Goal: Information Seeking & Learning: Learn about a topic

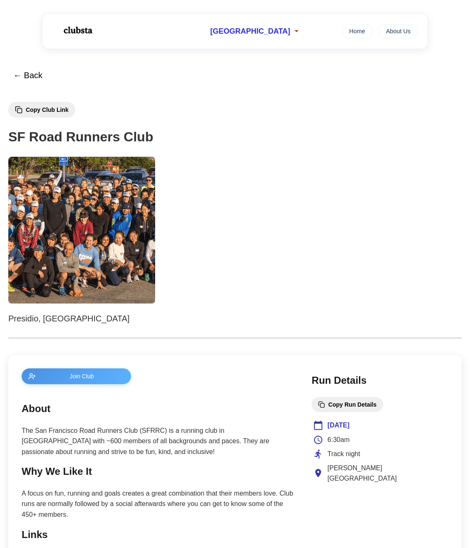
drag, startPoint x: 213, startPoint y: 253, endPoint x: 172, endPoint y: 69, distance: 188.1
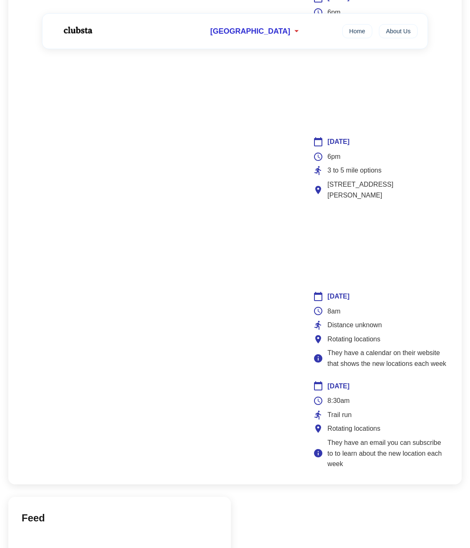
scroll to position [408, 0]
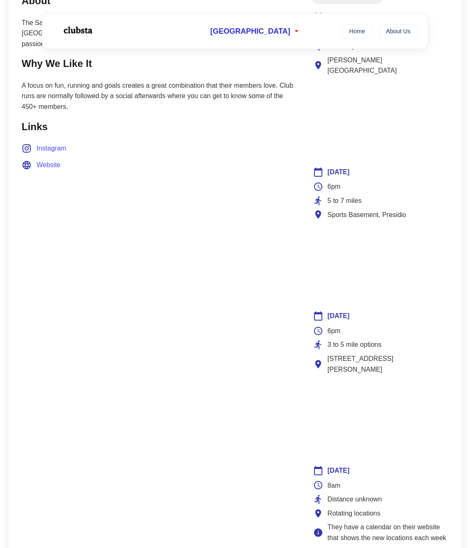
drag, startPoint x: 211, startPoint y: 299, endPoint x: 126, endPoint y: 173, distance: 151.8
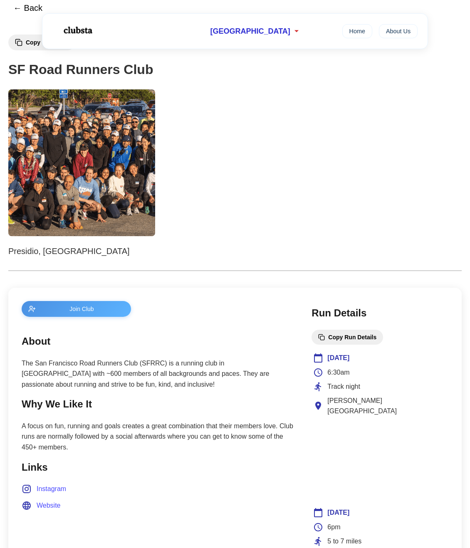
scroll to position [166, 0]
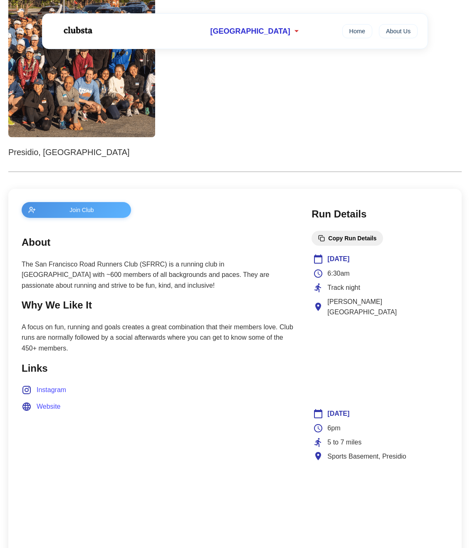
click at [51, 406] on span "Website" at bounding box center [49, 406] width 24 height 11
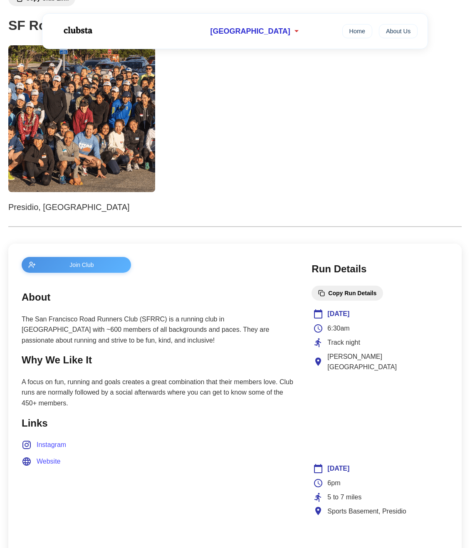
drag, startPoint x: 249, startPoint y: 170, endPoint x: 189, endPoint y: 20, distance: 161.2
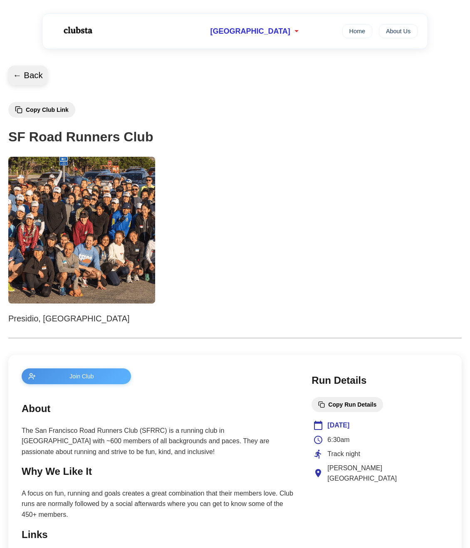
click at [22, 79] on button "← Back" at bounding box center [28, 76] width 40 height 20
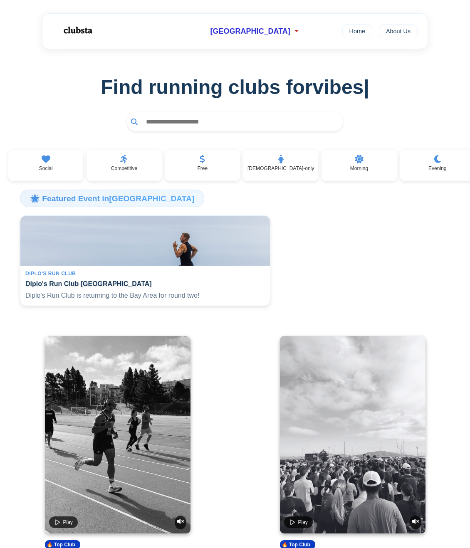
drag, startPoint x: 21, startPoint y: 190, endPoint x: 16, endPoint y: 24, distance: 166.9
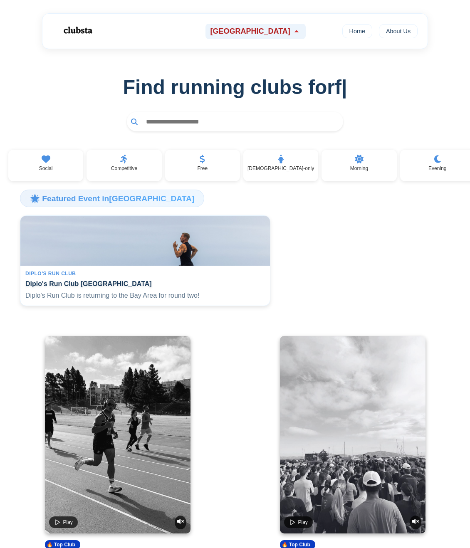
click at [253, 29] on span "[GEOGRAPHIC_DATA]" at bounding box center [250, 31] width 80 height 9
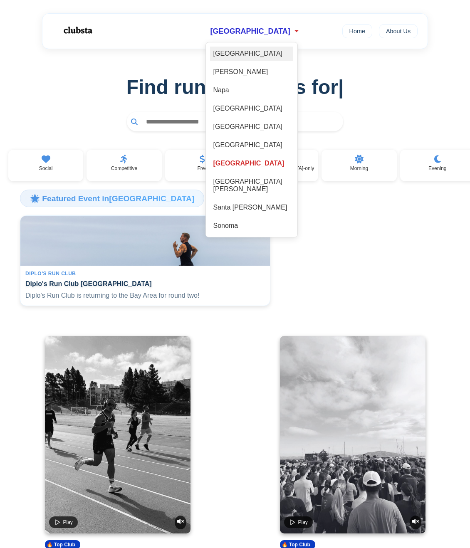
click at [250, 52] on div "[GEOGRAPHIC_DATA]" at bounding box center [251, 54] width 83 height 14
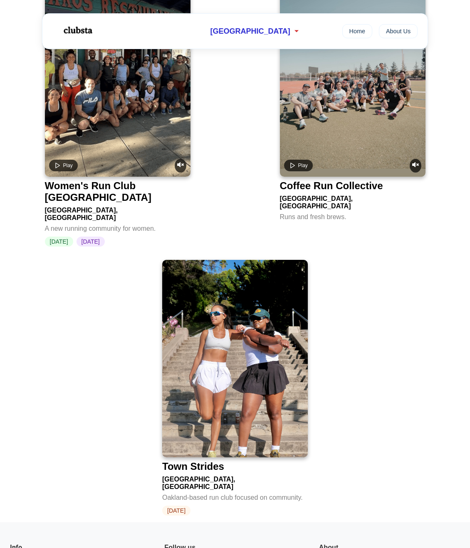
scroll to position [125, 0]
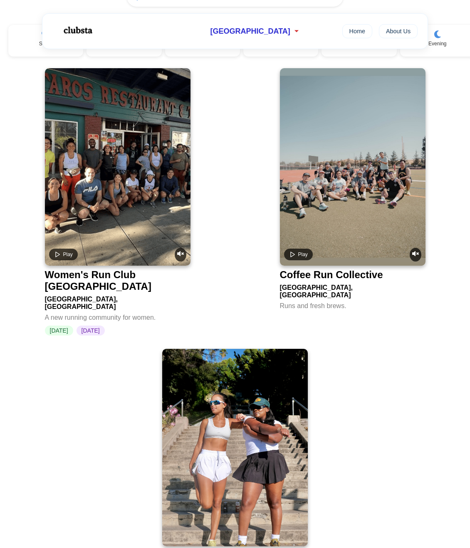
drag, startPoint x: 439, startPoint y: 362, endPoint x: 476, endPoint y: 363, distance: 37.4
click at [337, 289] on div "East Bay, Bay Area" at bounding box center [353, 290] width 146 height 18
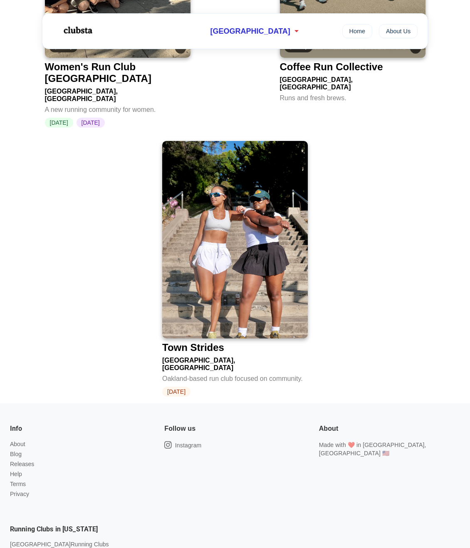
scroll to position [198, 0]
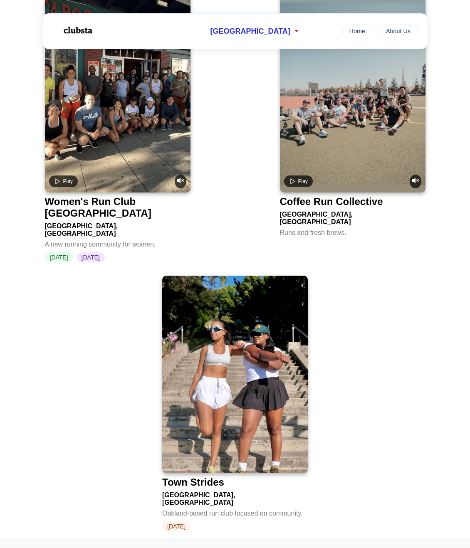
drag, startPoint x: 412, startPoint y: 373, endPoint x: 232, endPoint y: 110, distance: 318.8
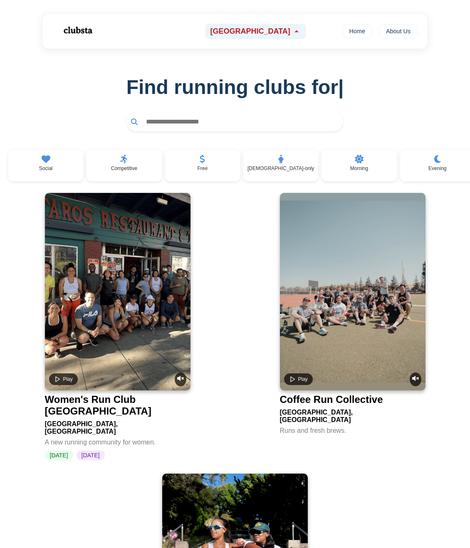
click at [252, 26] on div "[GEOGRAPHIC_DATA]" at bounding box center [255, 31] width 100 height 15
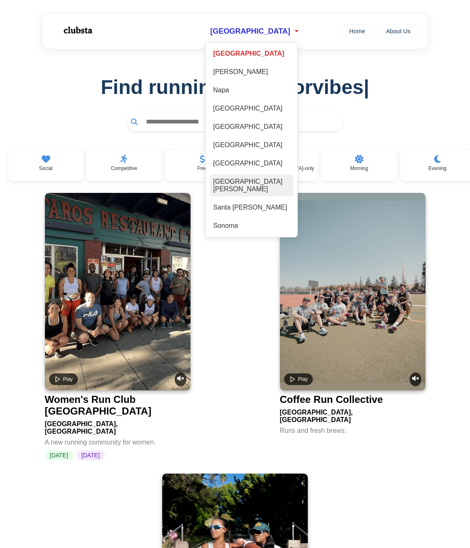
click at [265, 182] on div "[GEOGRAPHIC_DATA][PERSON_NAME]" at bounding box center [251, 186] width 83 height 22
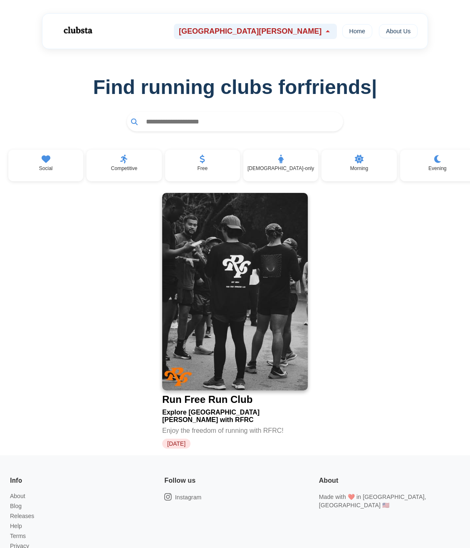
click at [257, 33] on span "[GEOGRAPHIC_DATA][PERSON_NAME]" at bounding box center [250, 31] width 143 height 9
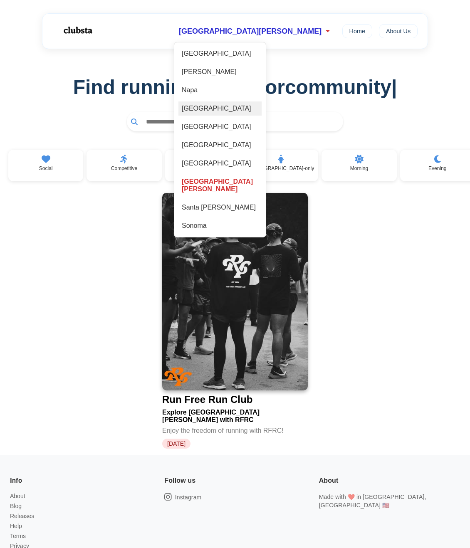
click at [262, 111] on div "[GEOGRAPHIC_DATA]" at bounding box center [219, 108] width 83 height 14
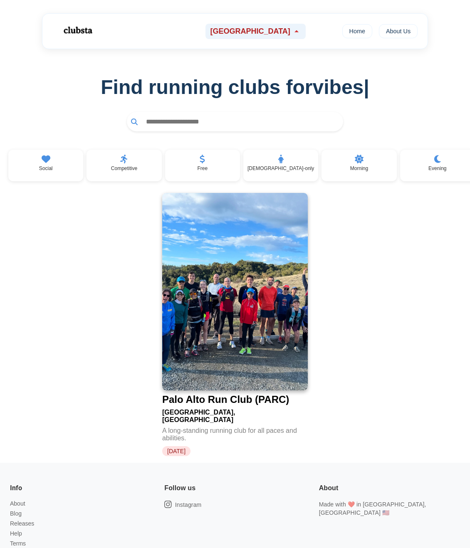
click at [260, 27] on span "[GEOGRAPHIC_DATA]" at bounding box center [250, 31] width 80 height 9
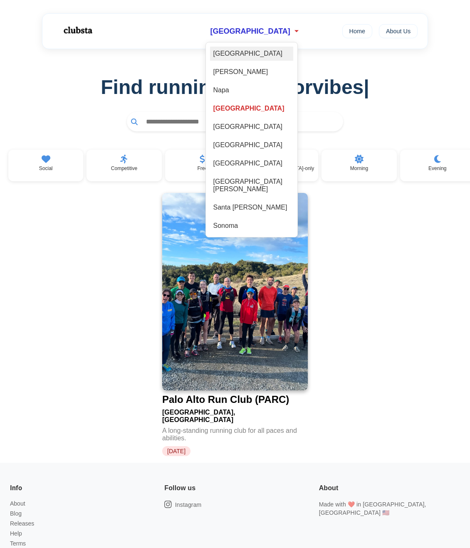
click at [257, 52] on div "[GEOGRAPHIC_DATA]" at bounding box center [251, 54] width 83 height 14
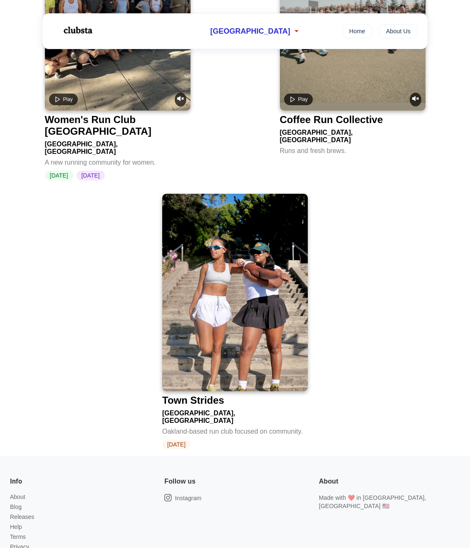
drag, startPoint x: 372, startPoint y: 246, endPoint x: 476, endPoint y: 268, distance: 106.7
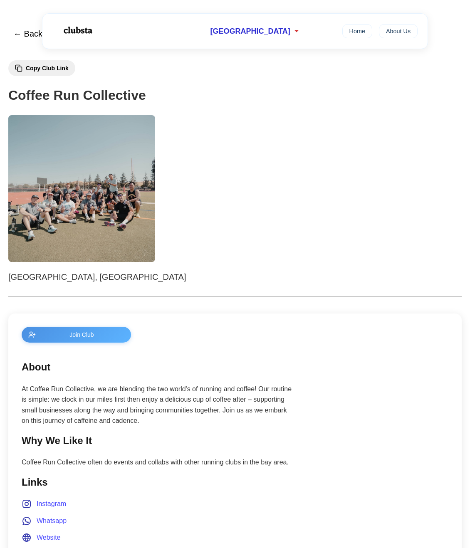
scroll to position [250, 0]
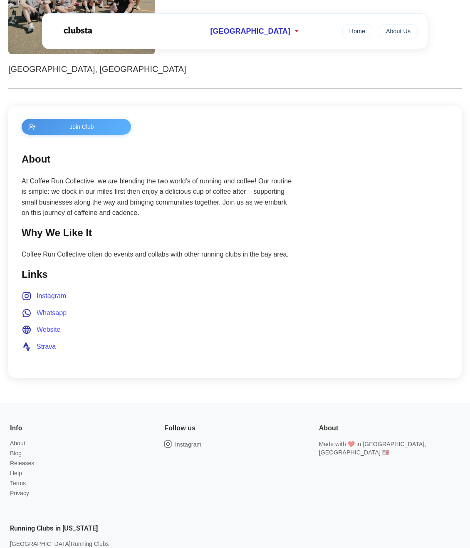
drag, startPoint x: 46, startPoint y: 347, endPoint x: 51, endPoint y: 345, distance: 5.4
click at [46, 347] on span "Strava" at bounding box center [46, 346] width 19 height 11
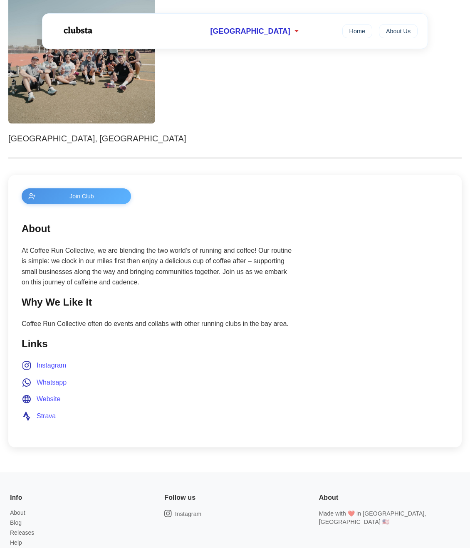
scroll to position [0, 0]
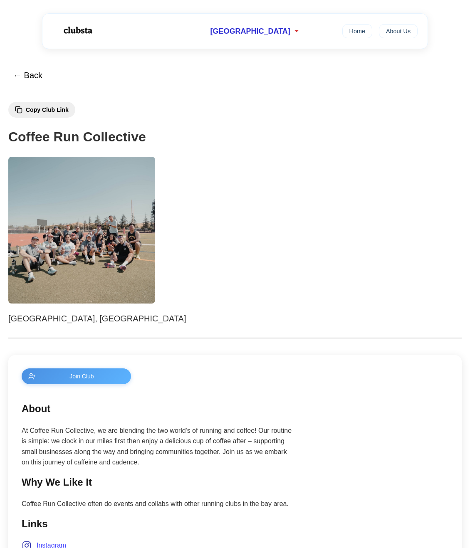
click at [254, 334] on div "← Back Copy Club Link Coffee Run Collective [GEOGRAPHIC_DATA], [GEOGRAPHIC_DATA…" at bounding box center [234, 351] width 453 height 570
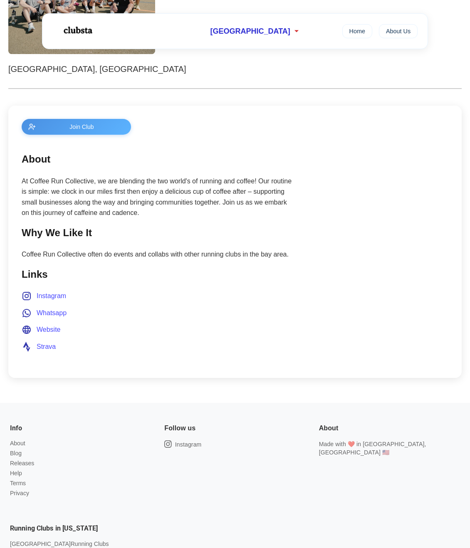
click at [46, 344] on span "Strava" at bounding box center [46, 346] width 19 height 11
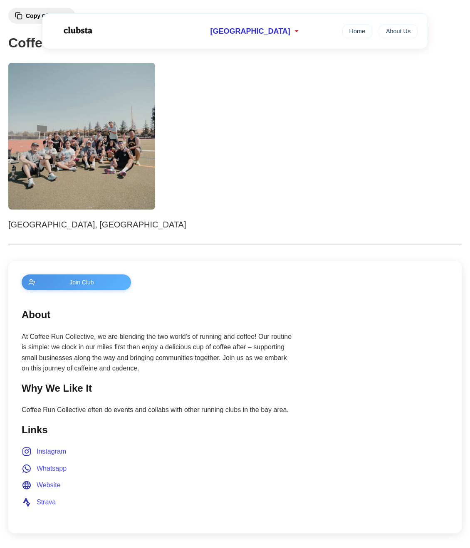
scroll to position [0, 0]
